Goal: Check status: Check status

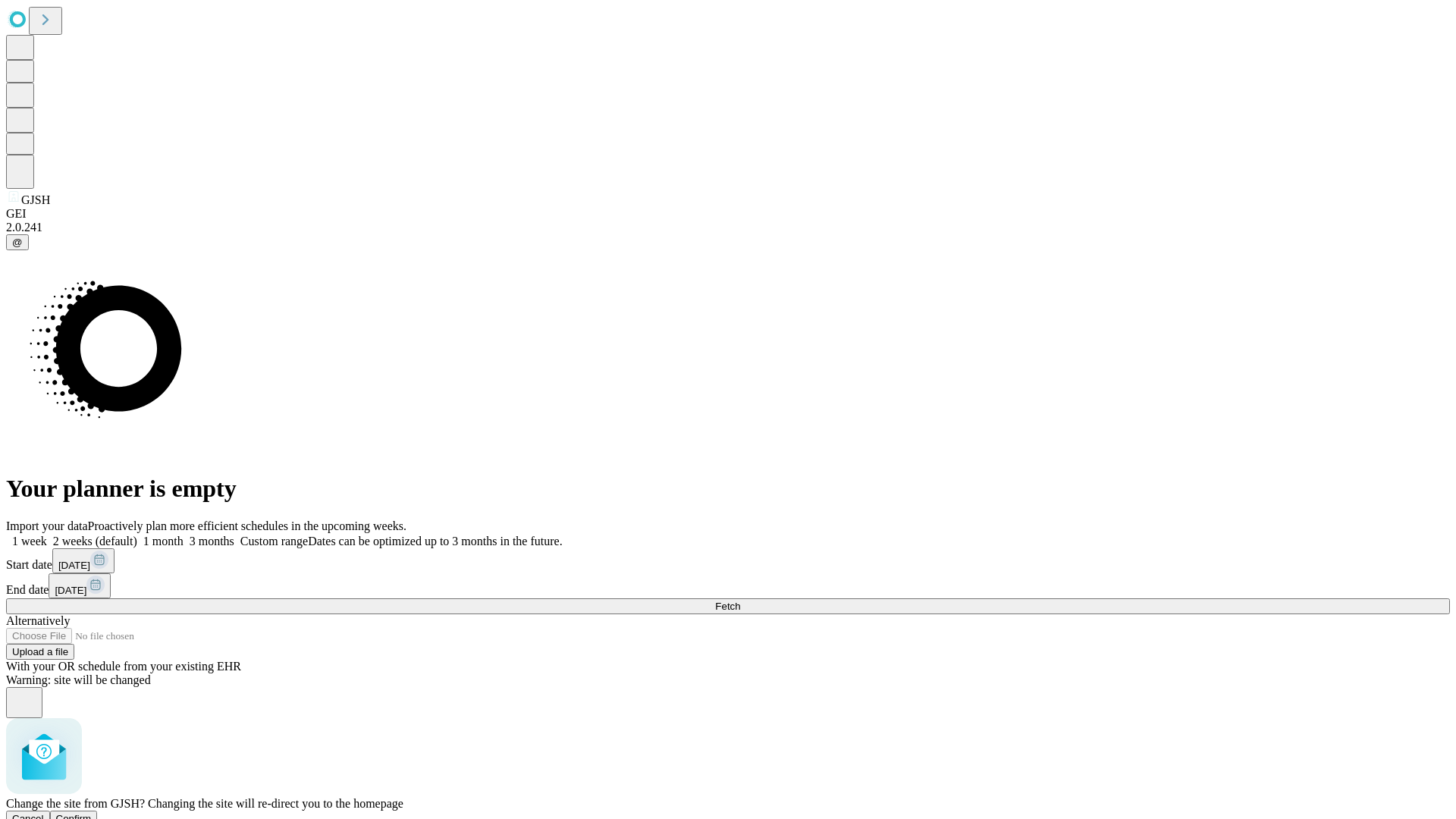
click at [92, 813] on span "Confirm" at bounding box center [73, 818] width 35 height 11
click at [47, 535] on label "1 week" at bounding box center [27, 541] width 41 height 13
click at [740, 601] on span "Fetch" at bounding box center [728, 606] width 25 height 11
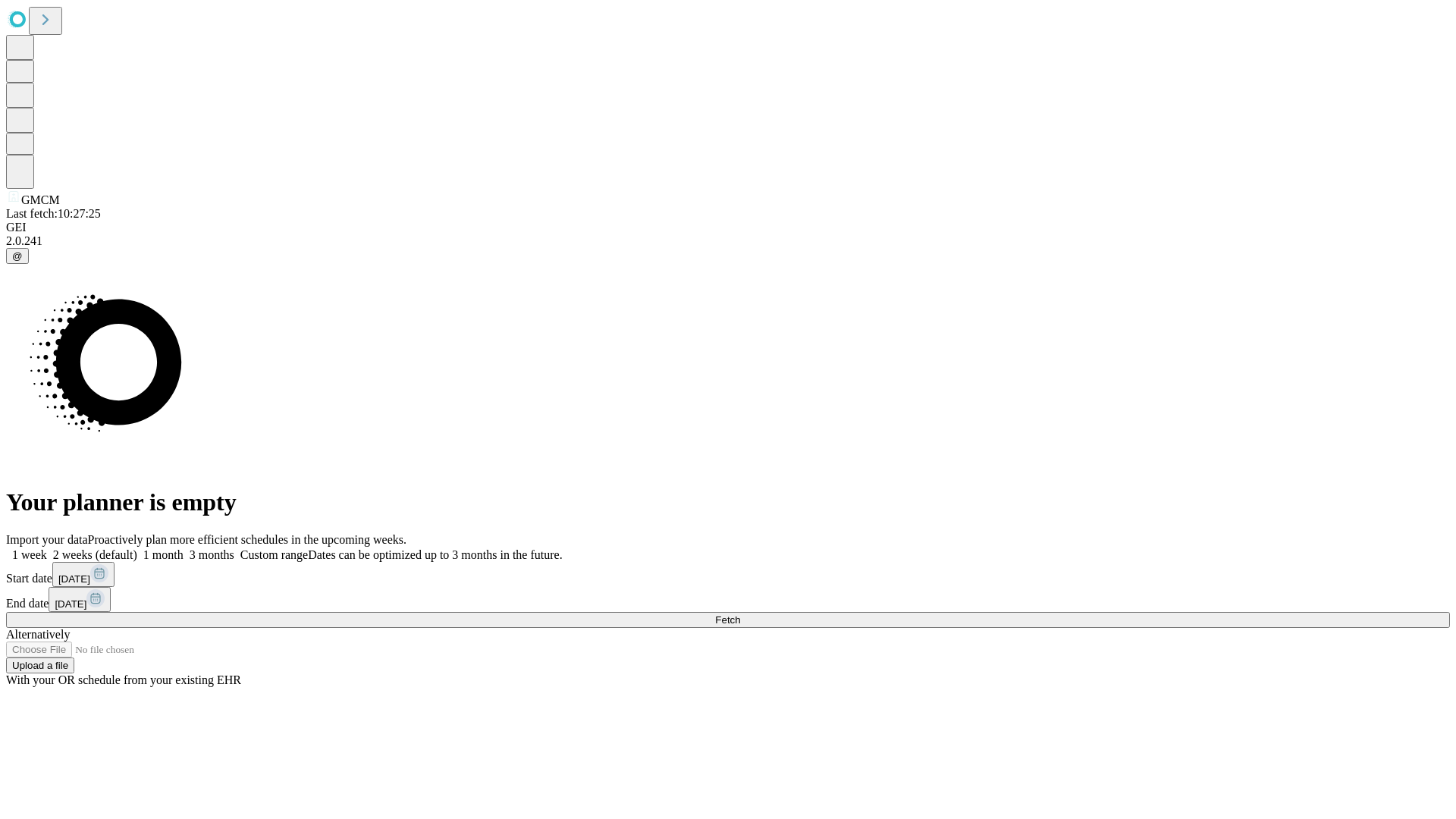
click at [47, 548] on label "1 week" at bounding box center [27, 554] width 41 height 13
click at [740, 614] on span "Fetch" at bounding box center [728, 620] width 25 height 11
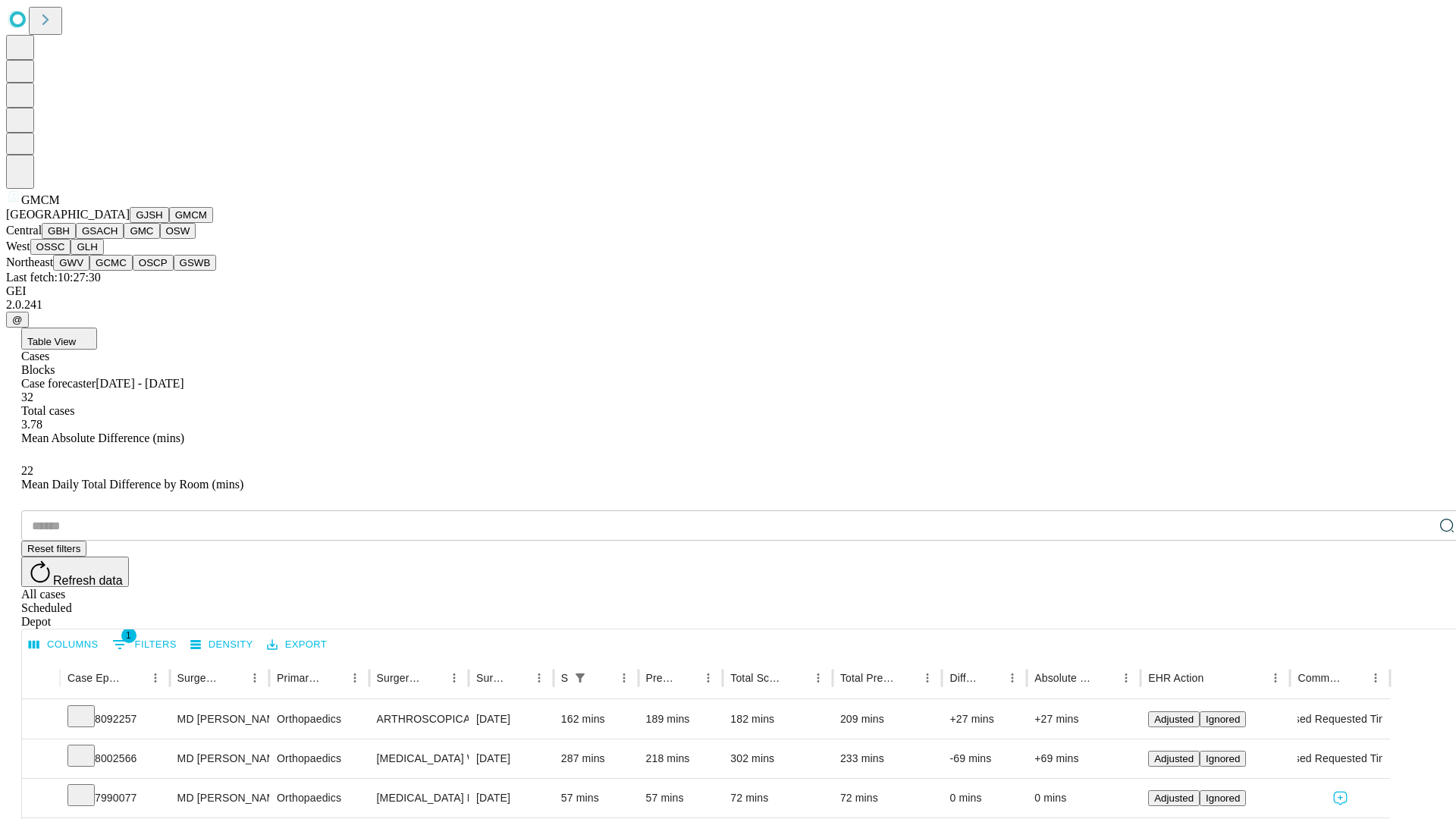
click at [76, 239] on button "GBH" at bounding box center [58, 231] width 34 height 16
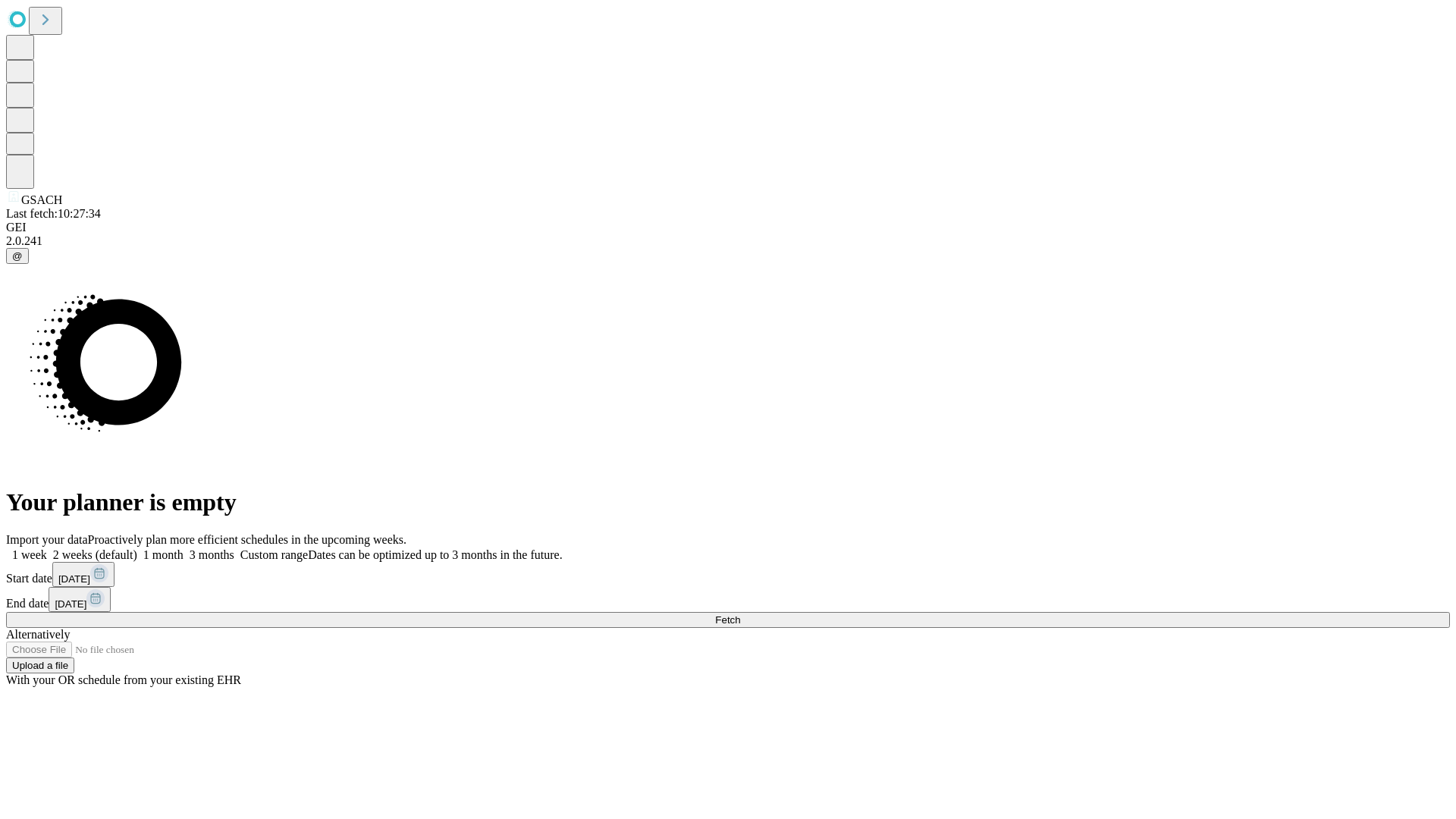
click at [47, 548] on label "1 week" at bounding box center [27, 554] width 41 height 13
click at [740, 614] on span "Fetch" at bounding box center [728, 620] width 25 height 11
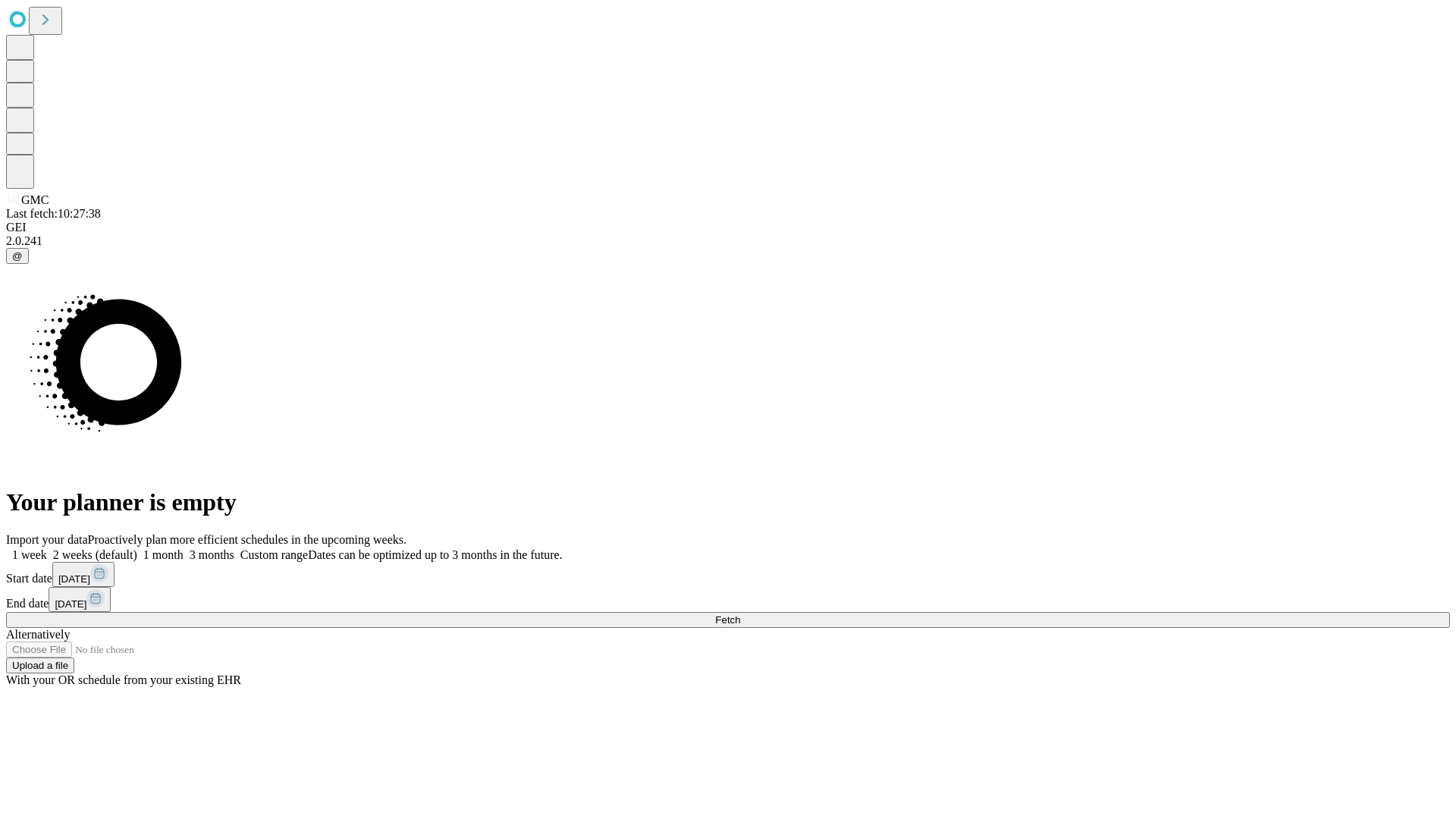
click at [740, 614] on span "Fetch" at bounding box center [728, 620] width 25 height 11
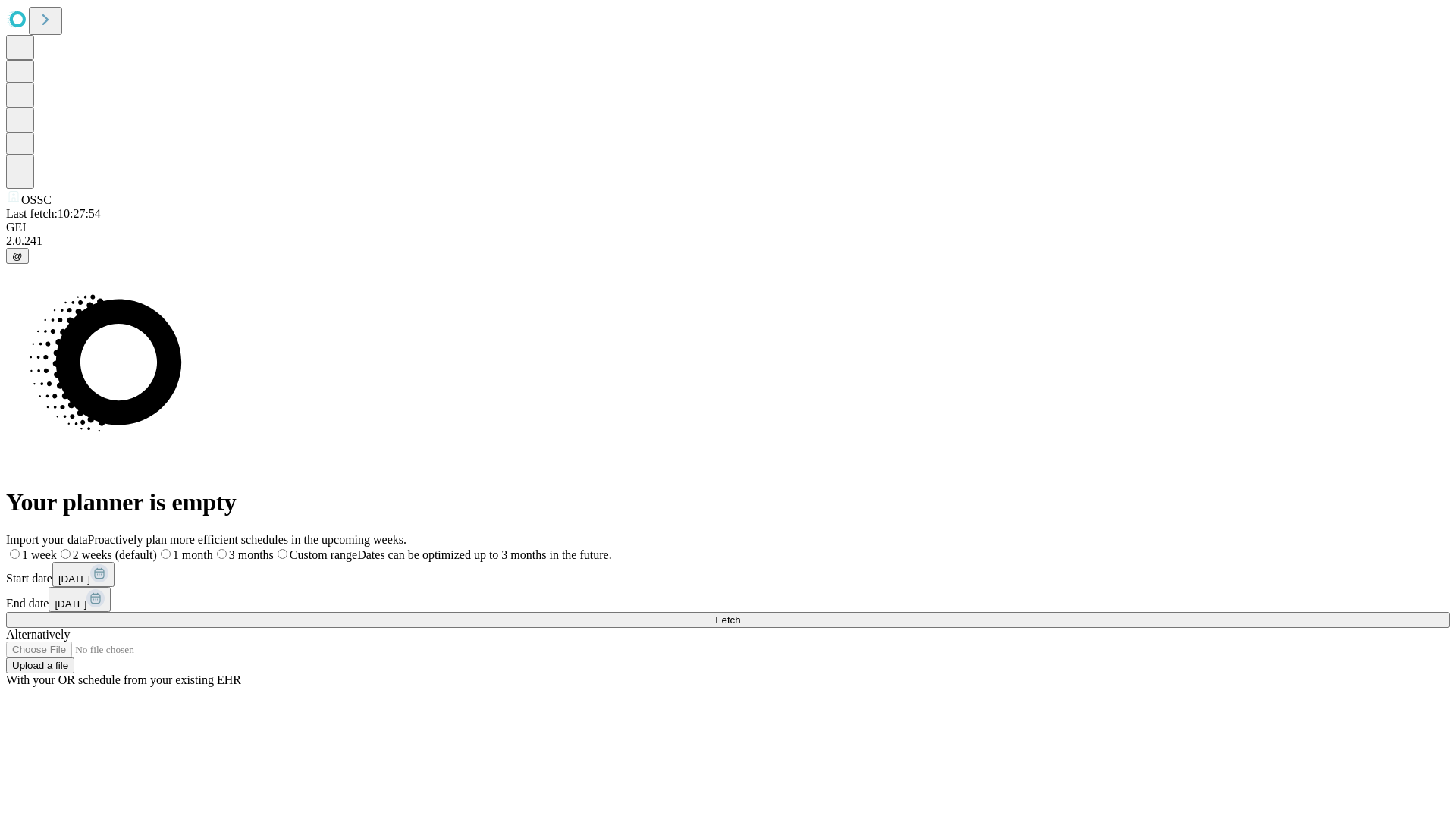
click at [57, 548] on label "1 week" at bounding box center [31, 554] width 51 height 13
click at [740, 614] on span "Fetch" at bounding box center [728, 620] width 25 height 11
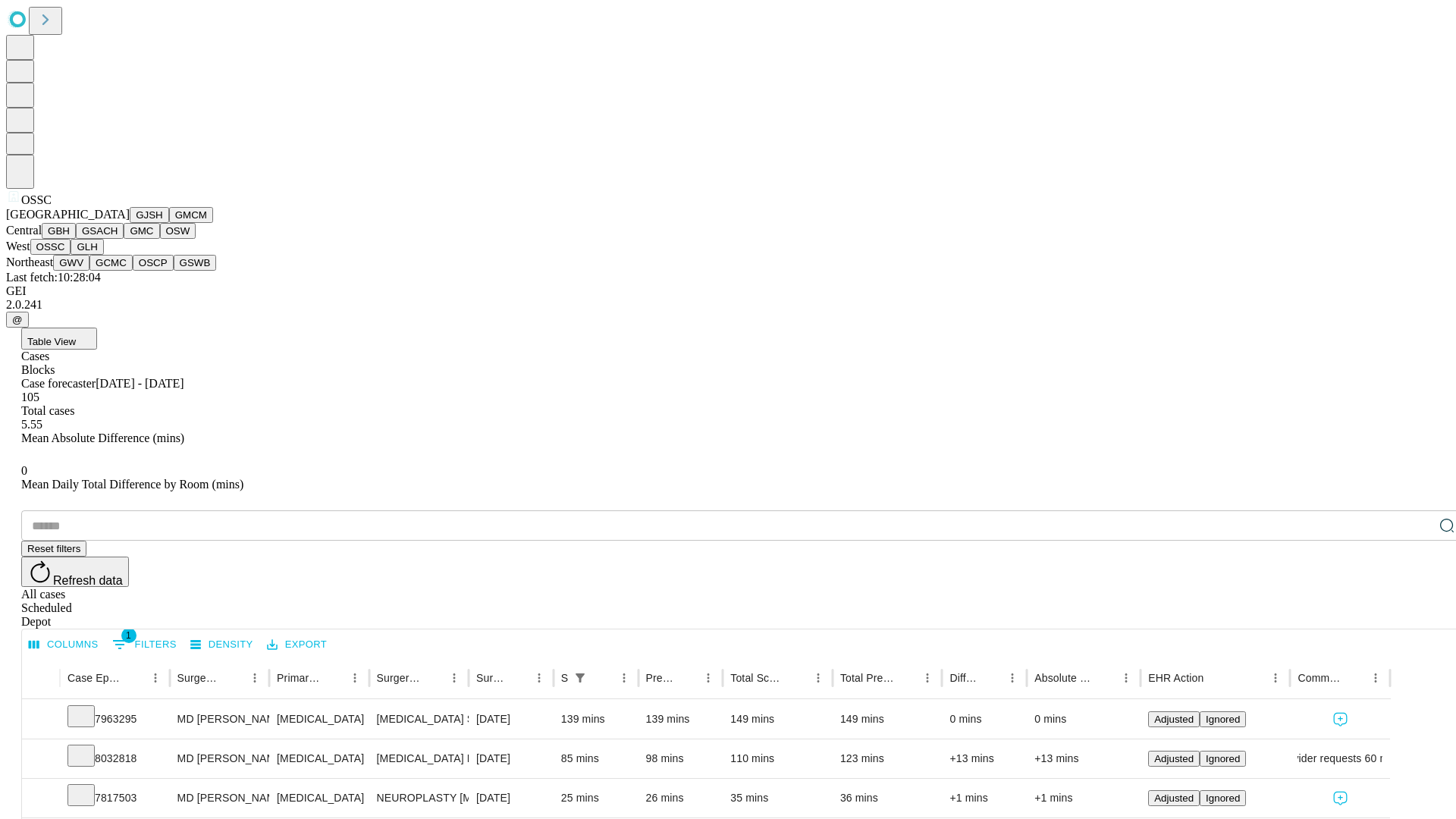
click at [103, 254] on button "GLH" at bounding box center [87, 247] width 33 height 16
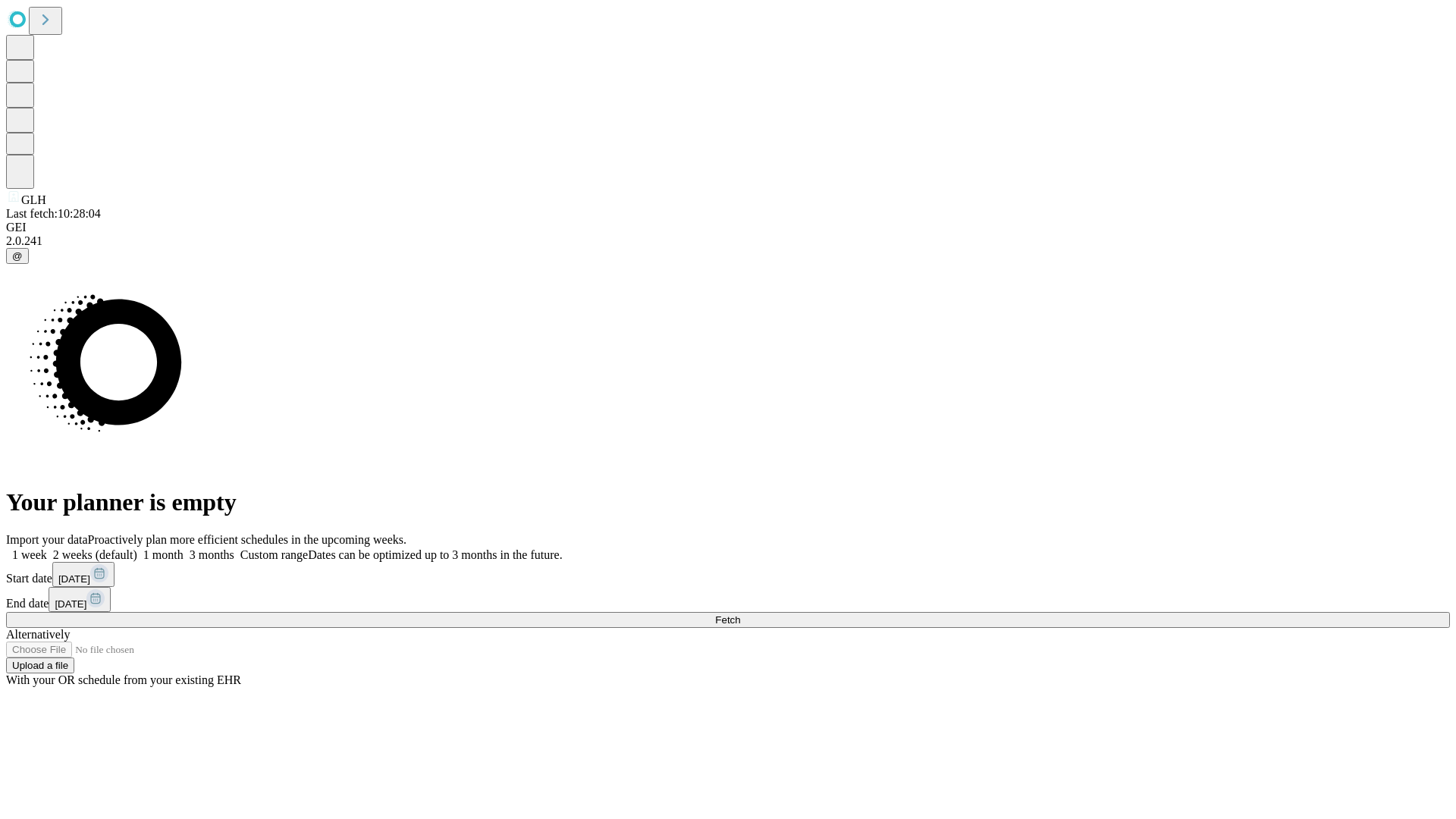
click at [47, 548] on label "1 week" at bounding box center [27, 554] width 41 height 13
click at [740, 614] on span "Fetch" at bounding box center [728, 620] width 25 height 11
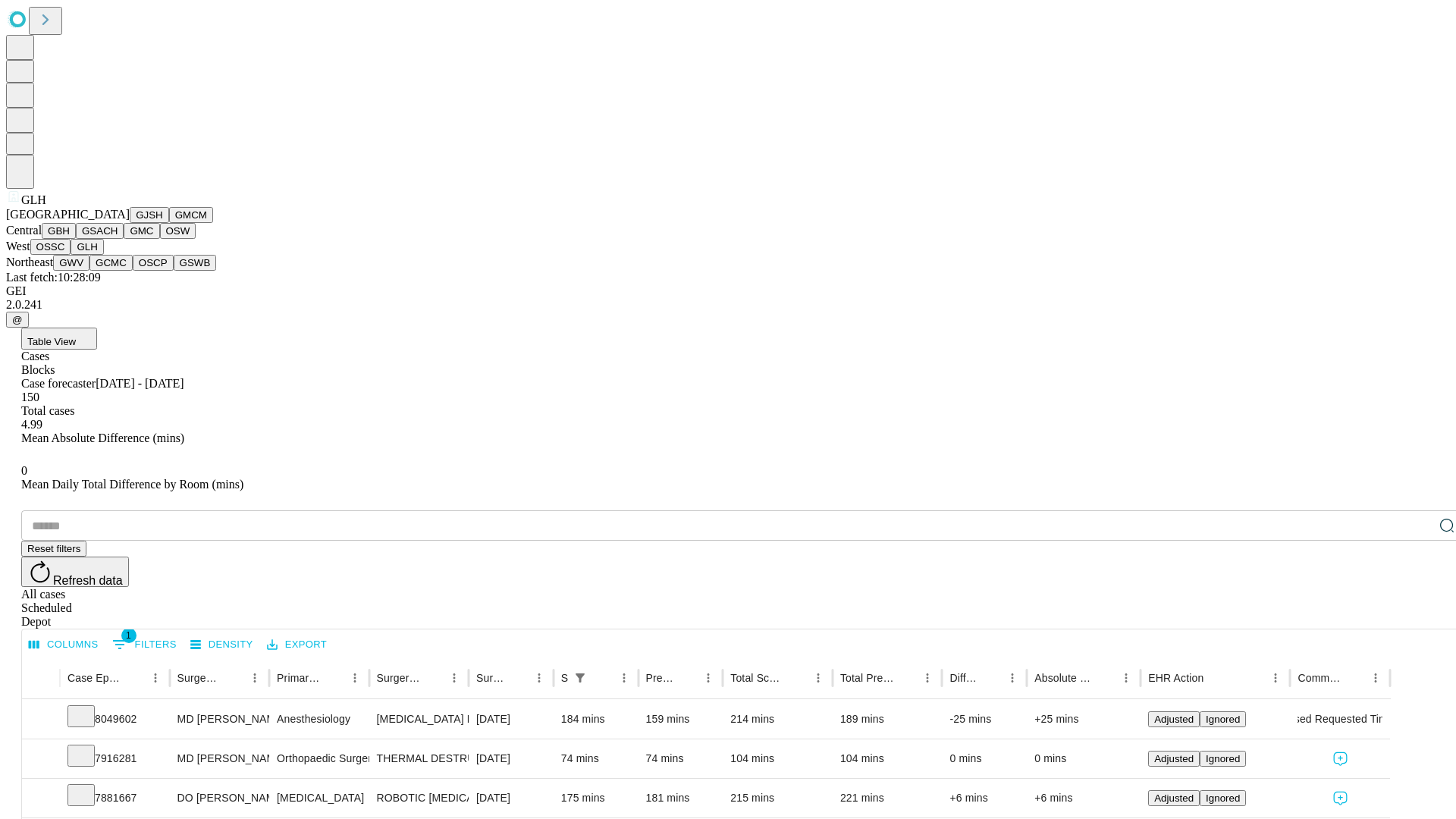
click at [90, 271] on button "GWV" at bounding box center [71, 262] width 36 height 16
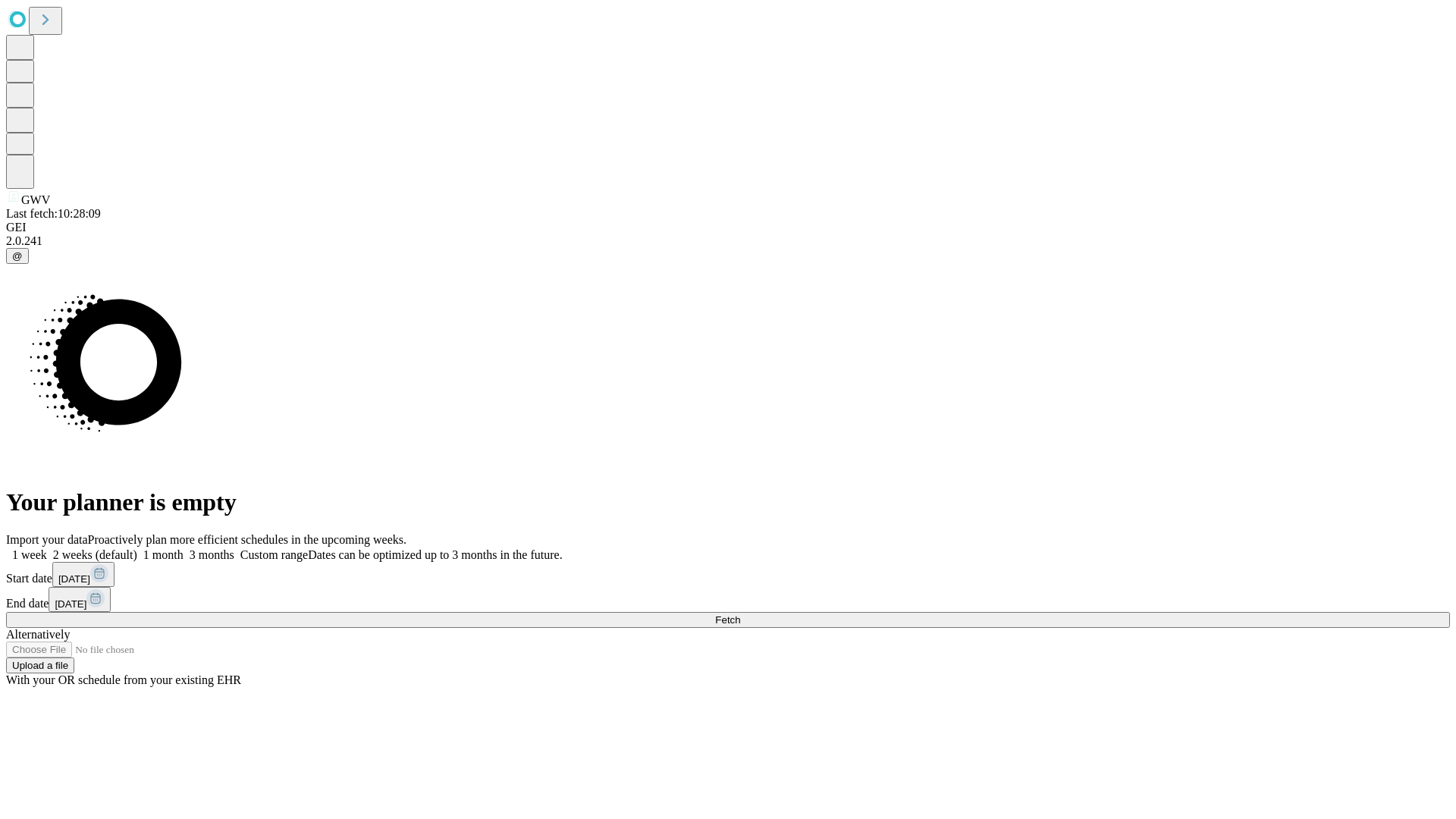
click at [47, 548] on label "1 week" at bounding box center [27, 554] width 41 height 13
click at [740, 614] on span "Fetch" at bounding box center [728, 620] width 25 height 11
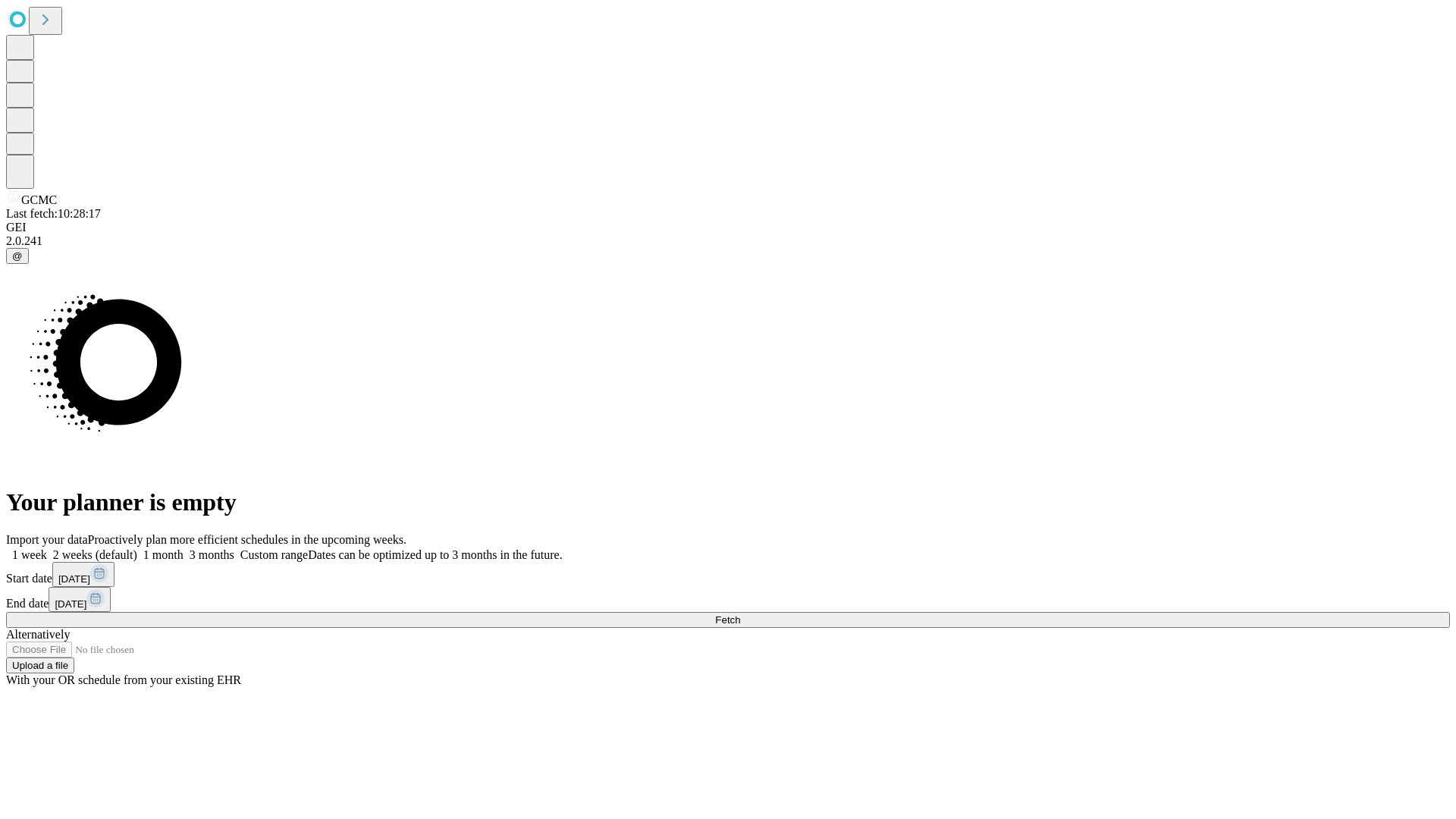
click at [47, 548] on label "1 week" at bounding box center [27, 554] width 41 height 13
click at [740, 614] on span "Fetch" at bounding box center [728, 620] width 25 height 11
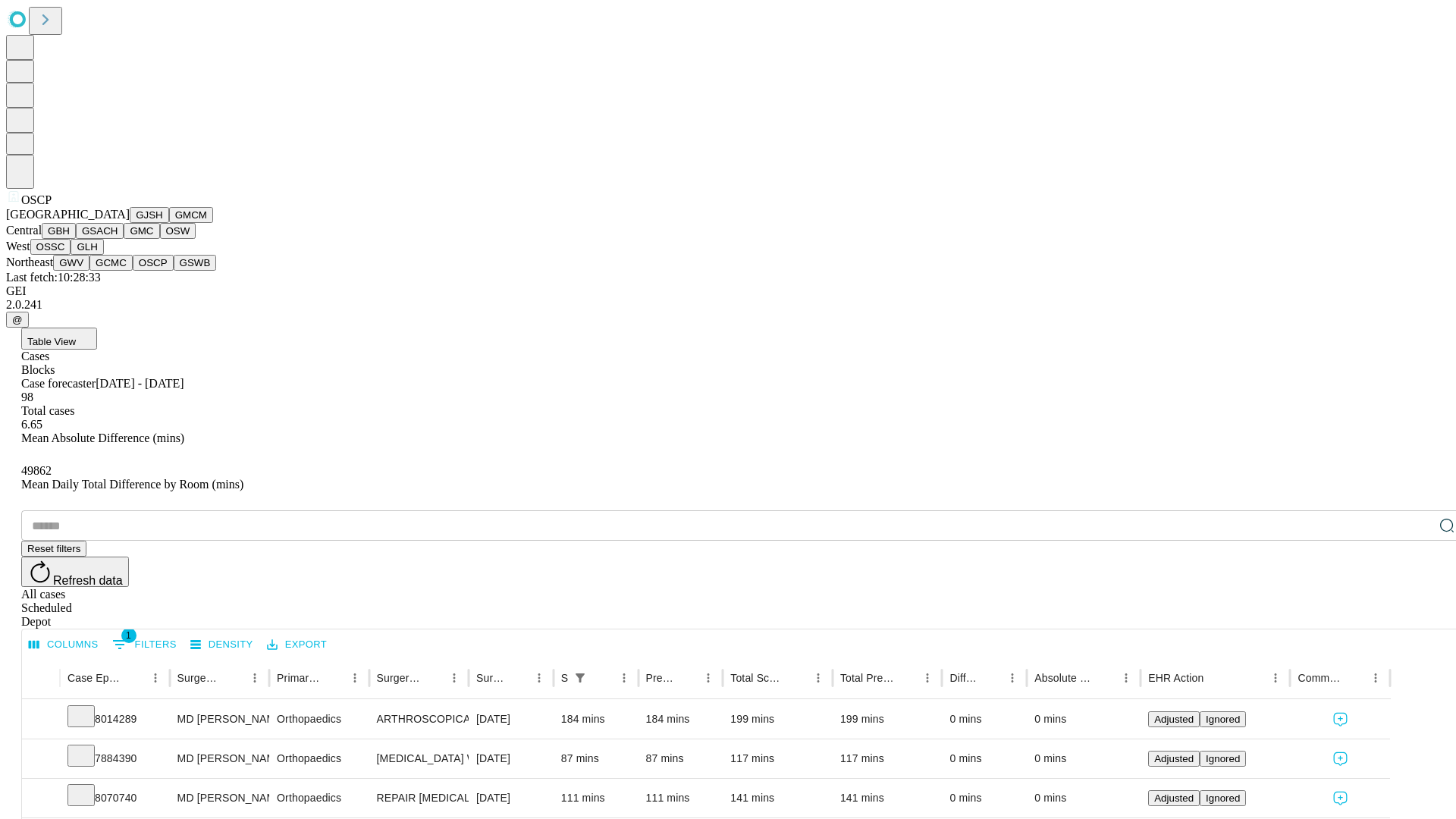
click at [174, 271] on button "GSWB" at bounding box center [195, 262] width 43 height 16
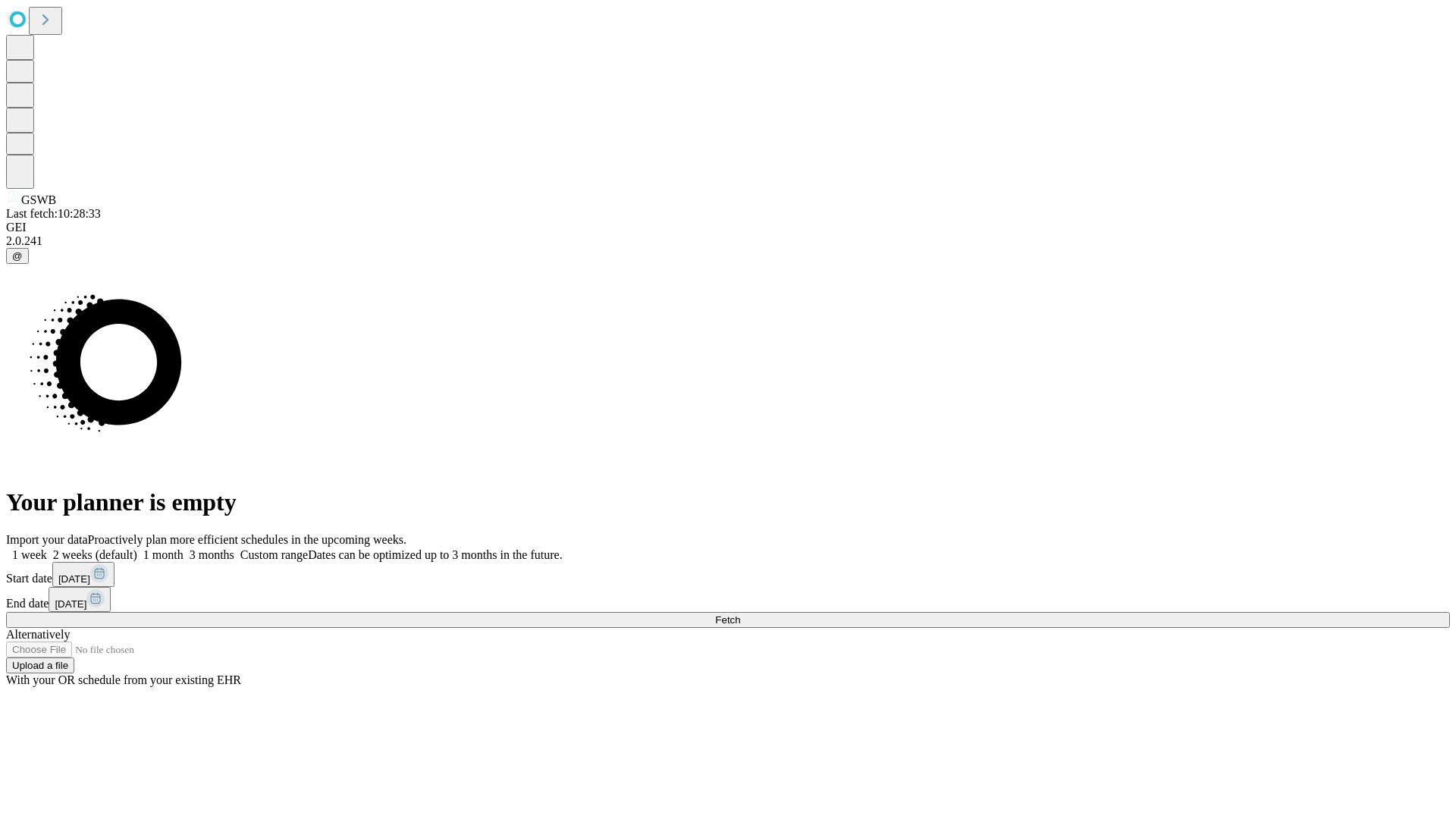
click at [740, 614] on span "Fetch" at bounding box center [728, 620] width 25 height 11
